Goal: Task Accomplishment & Management: Use online tool/utility

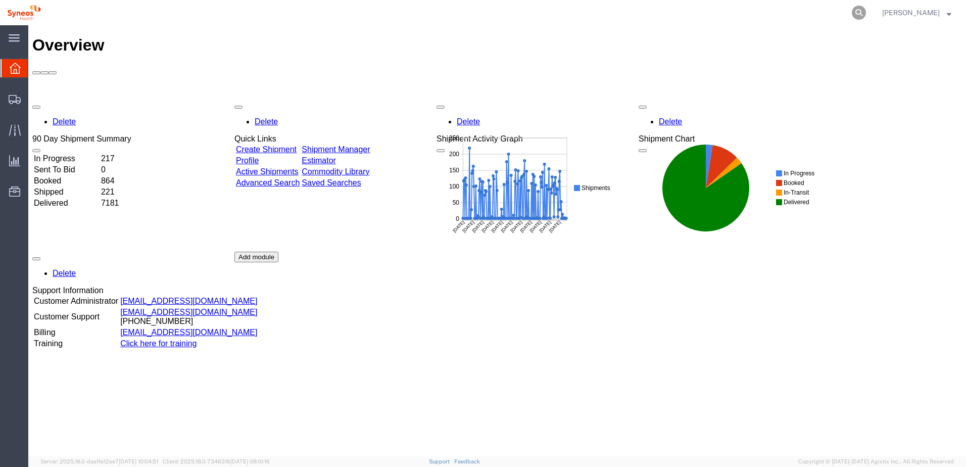
click at [866, 12] on icon at bounding box center [859, 13] width 14 height 14
click at [714, 10] on input "search" at bounding box center [698, 13] width 307 height 24
paste input "56709420"
type input "56709420"
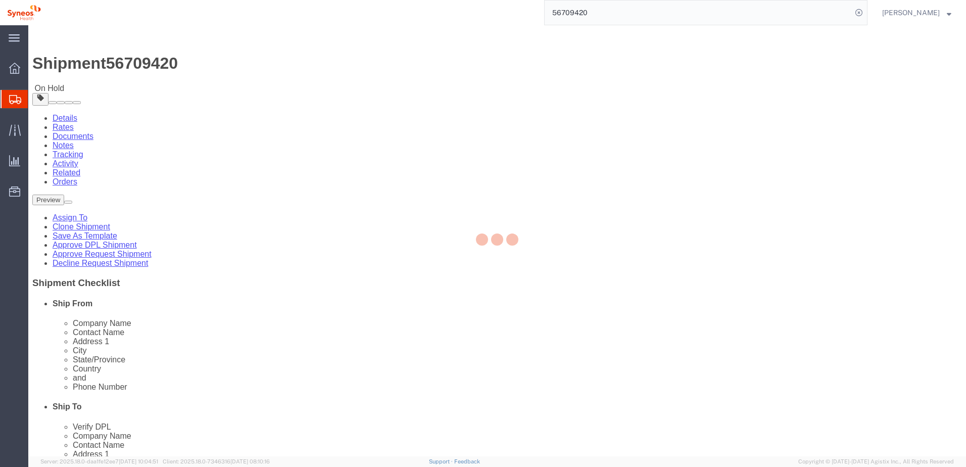
select select
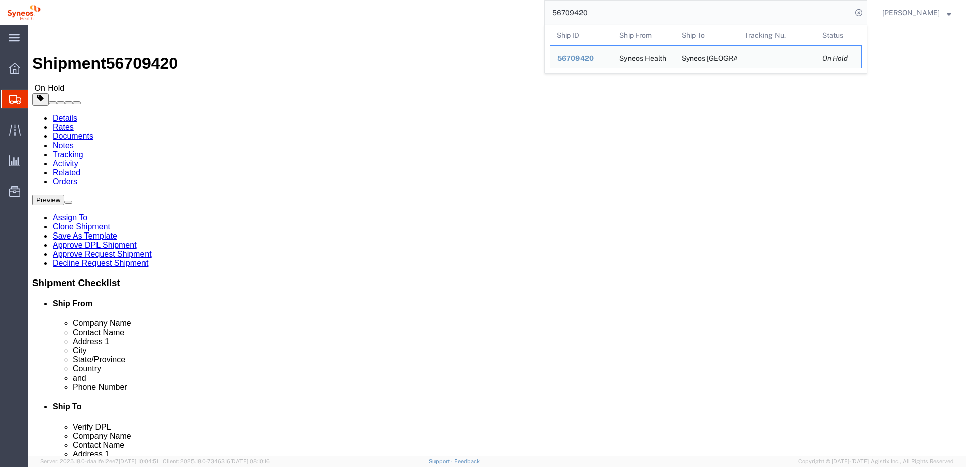
click at [431, 20] on div "56709420 Ship ID Ship From Ship To Tracking Nu. Status Ship ID 56709420 Ship Fr…" at bounding box center [458, 12] width 820 height 25
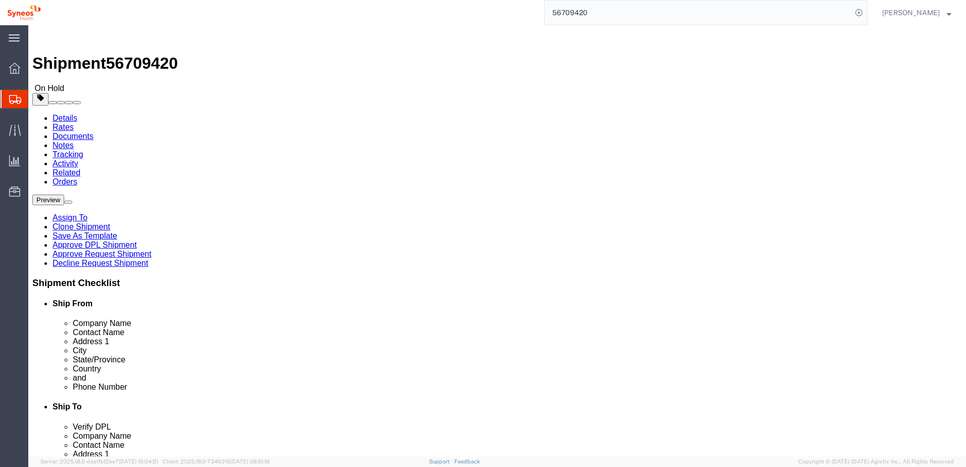
click link "Approve DPL Shipment"
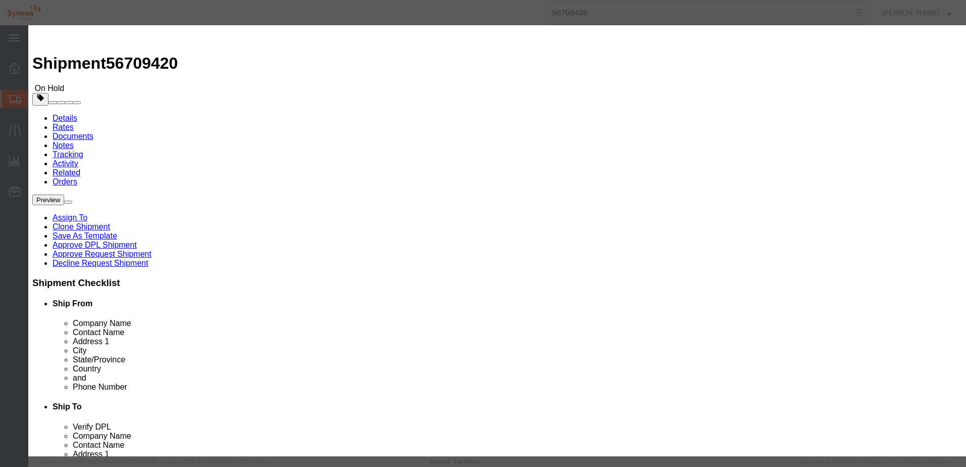
click button "Yes"
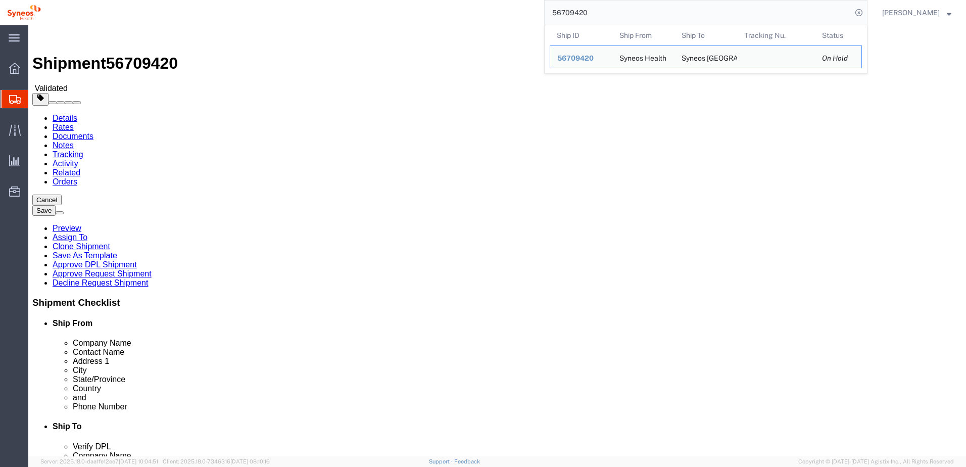
click at [598, 14] on input "56709420" at bounding box center [698, 13] width 307 height 24
drag, startPoint x: 603, startPoint y: 14, endPoint x: 516, endPoint y: 14, distance: 86.4
click at [516, 14] on div "56709420 Ship ID Ship From Ship To Tracking Nu. Status Ship ID 56709420 Ship Fr…" at bounding box center [458, 12] width 820 height 25
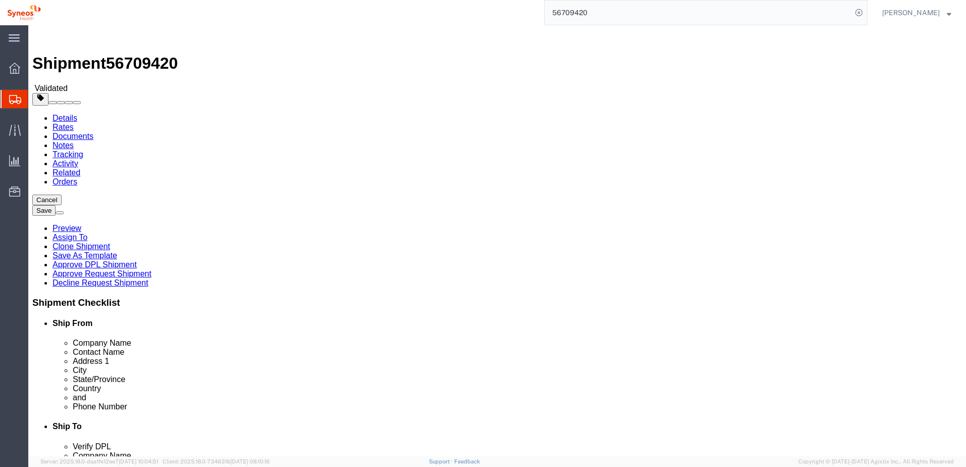
paste input "585"
type input "56709585"
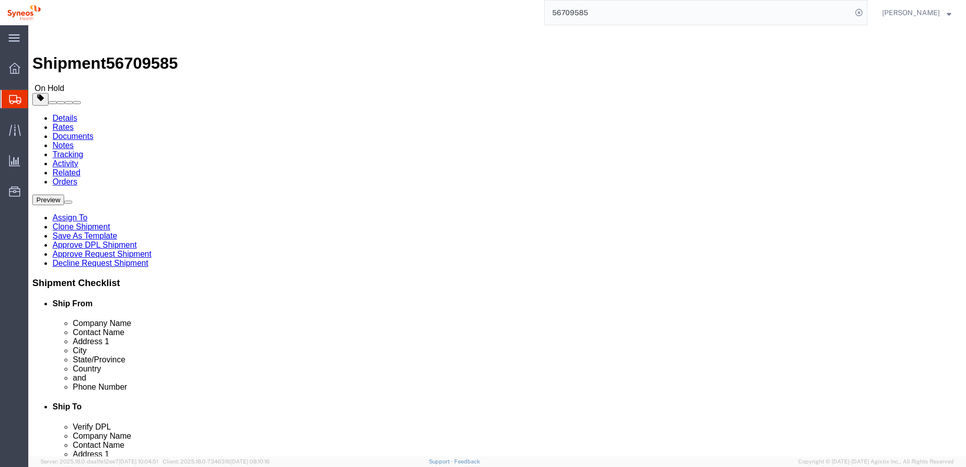
click link "Approve DPL Shipment"
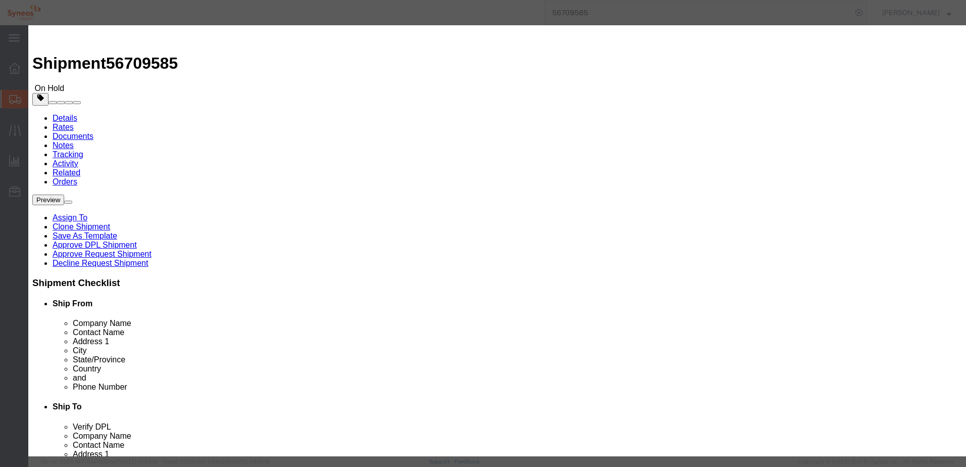
click button "Yes"
